Goal: Communication & Community: Answer question/provide support

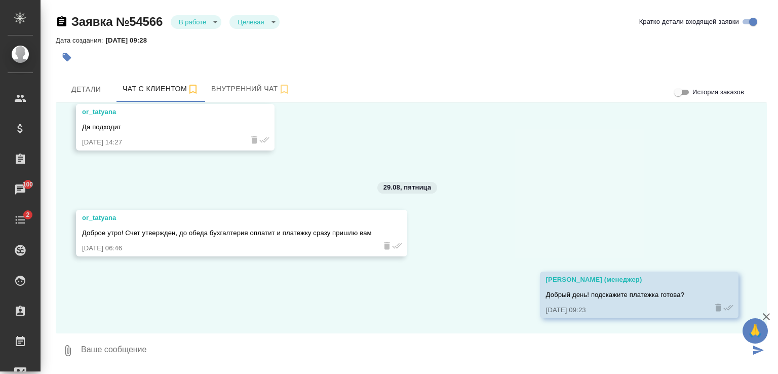
scroll to position [2566, 0]
click at [288, 351] on textarea at bounding box center [415, 350] width 670 height 34
type textarea "[PERSON_NAME], добрый день."
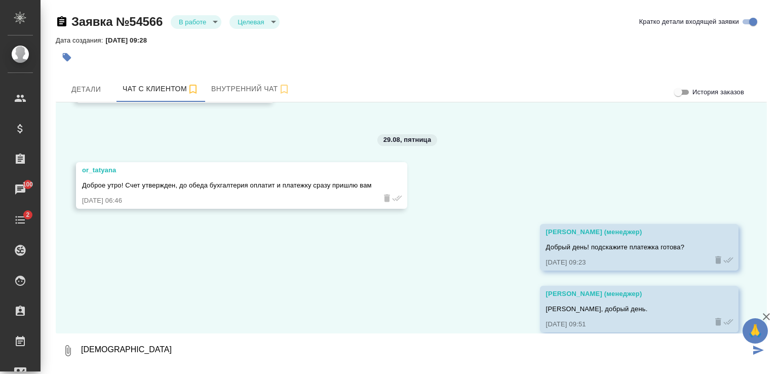
scroll to position [2629, 0]
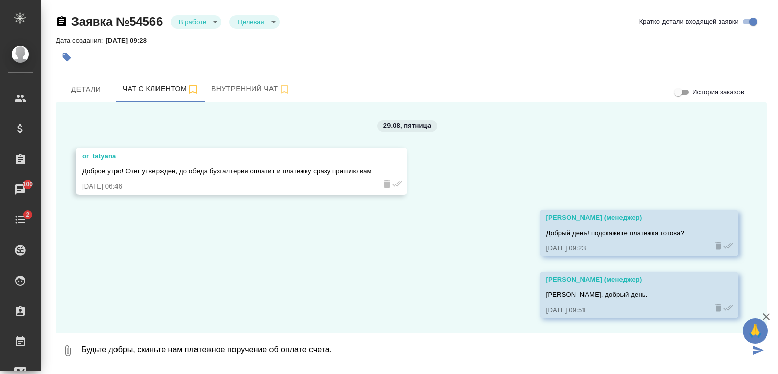
type textarea "Будьте добры, скиньте нам платежное поручение об оплате счета."
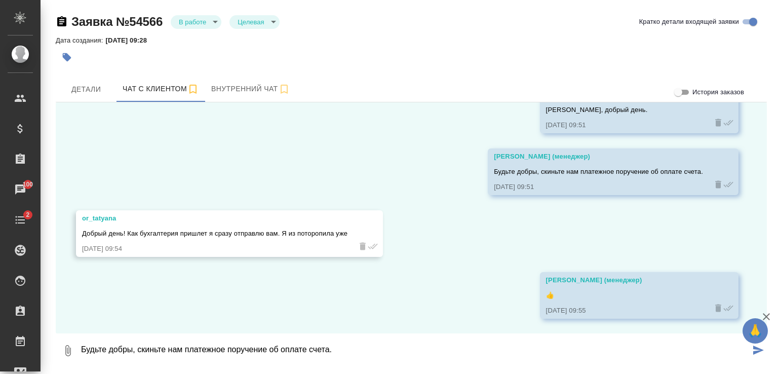
scroll to position [2814, 0]
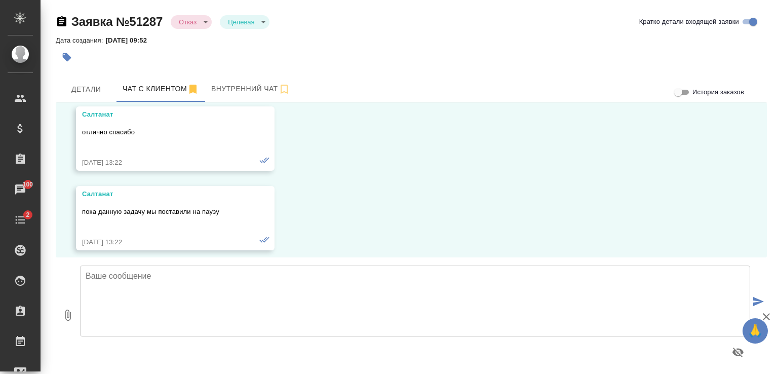
scroll to position [6342, 0]
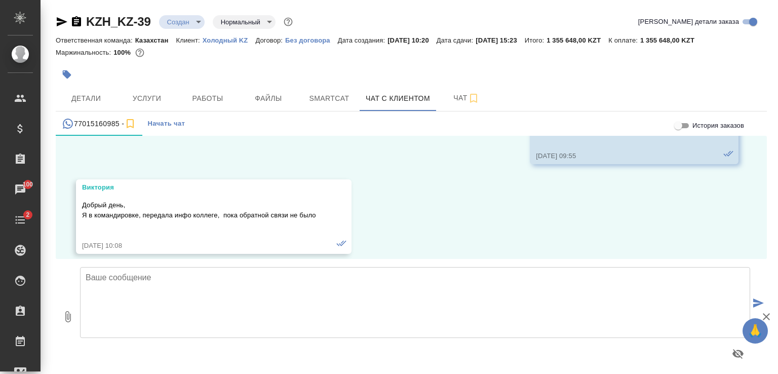
scroll to position [2630, 0]
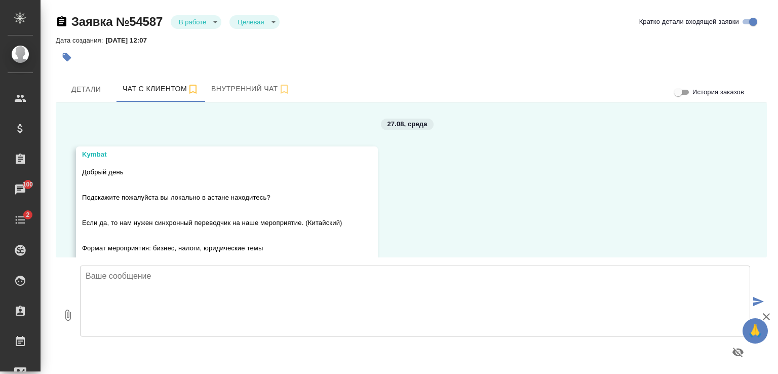
scroll to position [2176, 0]
